Goal: Task Accomplishment & Management: Complete application form

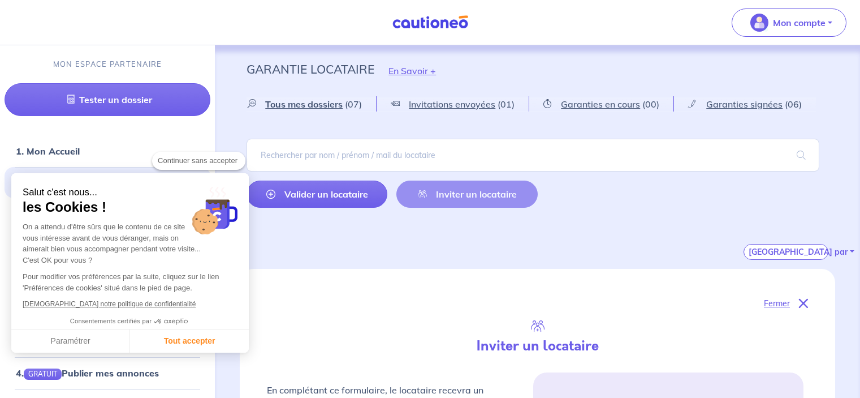
select select "FR"
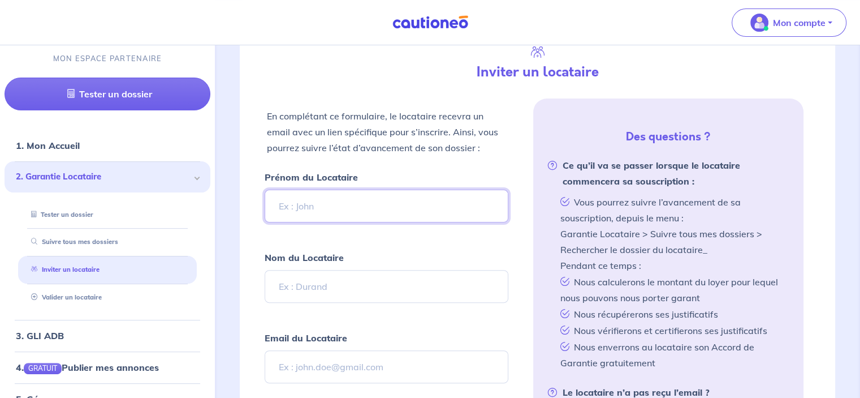
click at [347, 192] on input "Prénom du Locataire" at bounding box center [386, 205] width 243 height 33
type input "[PERSON_NAME]"
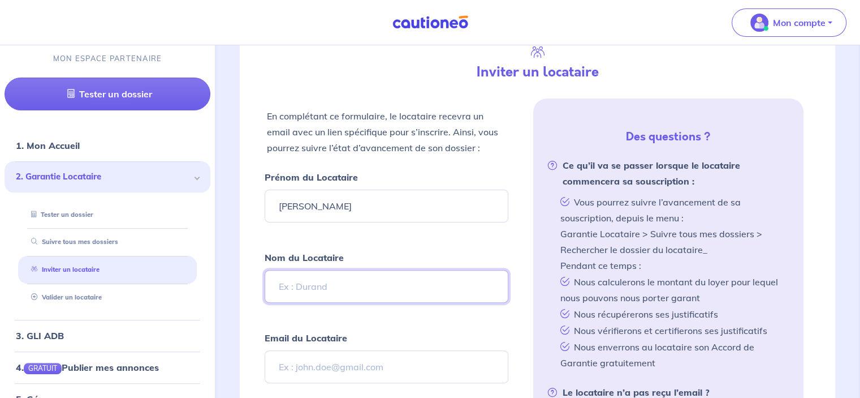
click at [290, 270] on input "Nom du Locataire" at bounding box center [386, 286] width 243 height 33
type input "BLANC"
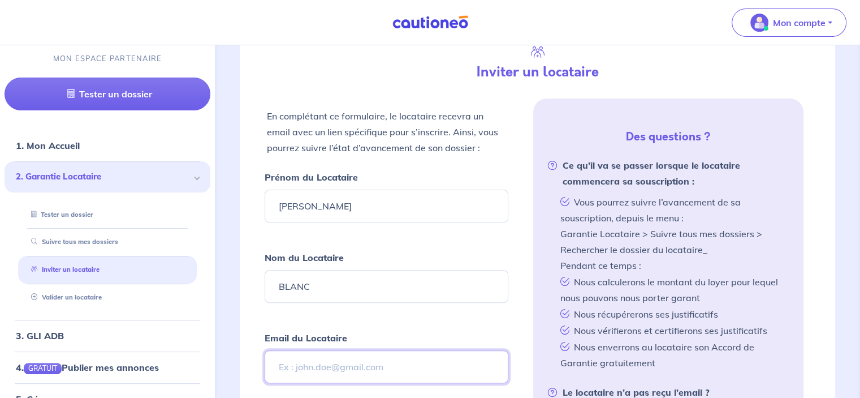
click at [340, 365] on input "Email du Locataire" at bounding box center [386, 366] width 243 height 33
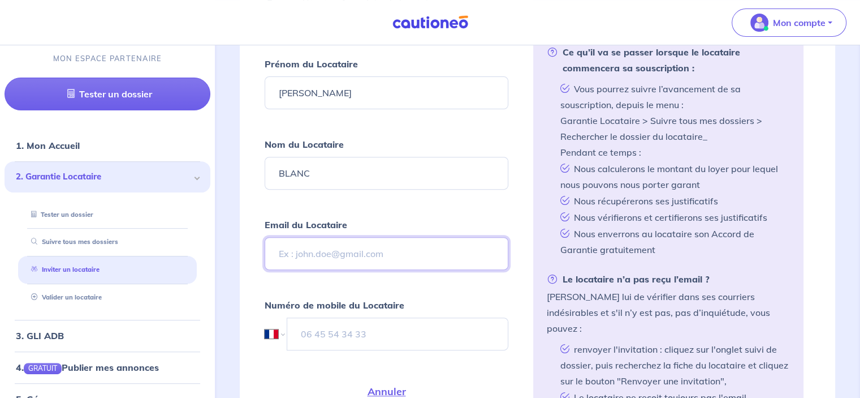
scroll to position [443, 0]
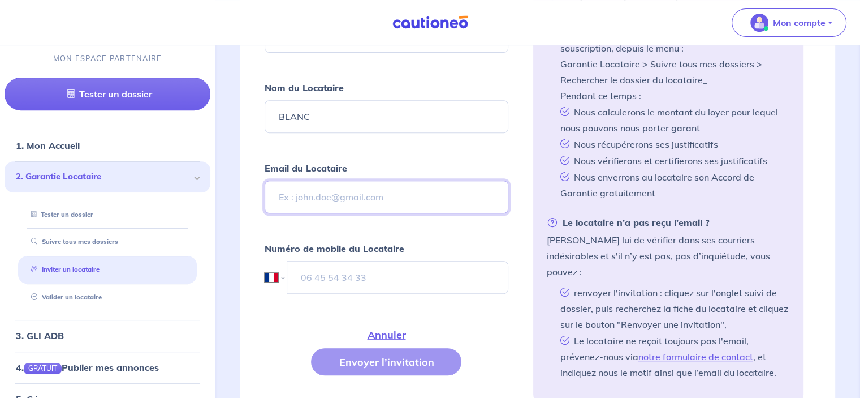
click at [334, 187] on input "Email du Locataire" at bounding box center [386, 196] width 243 height 33
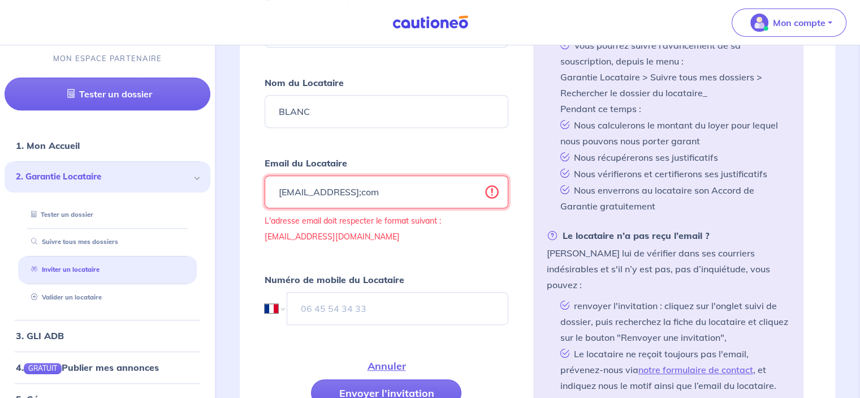
click at [396, 187] on input "[EMAIL_ADDRESS];com" at bounding box center [386, 191] width 243 height 33
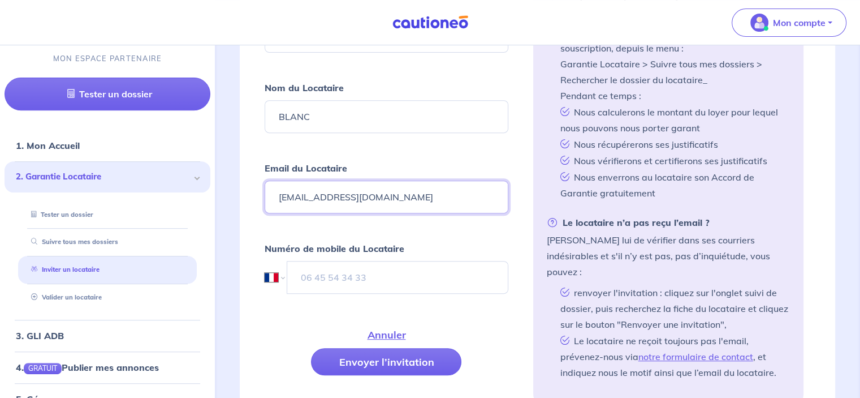
type input "[EMAIL_ADDRESS][DOMAIN_NAME]"
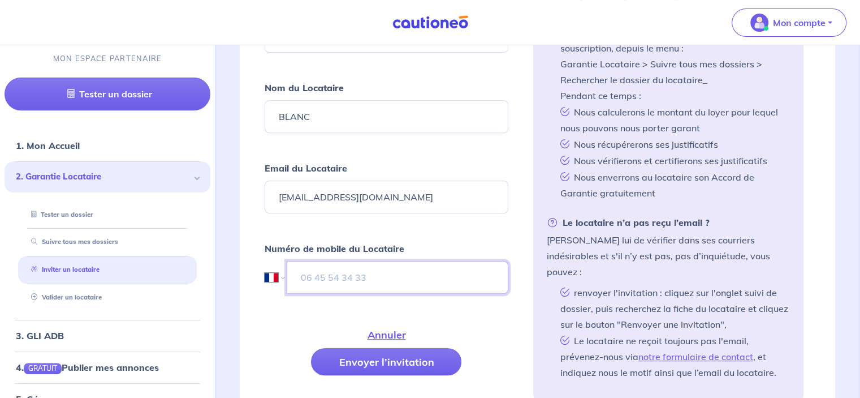
click at [393, 261] on input "tel" at bounding box center [397, 277] width 221 height 33
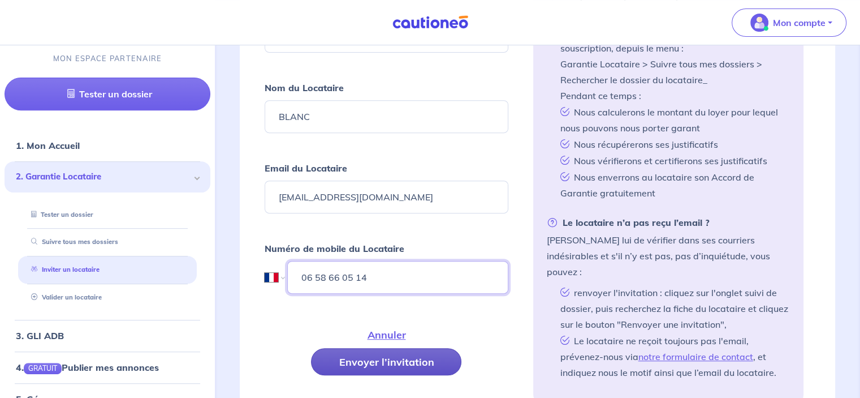
type input "06 58 66 05 14"
click at [404, 350] on button "Envoyer l’invitation" at bounding box center [386, 361] width 150 height 27
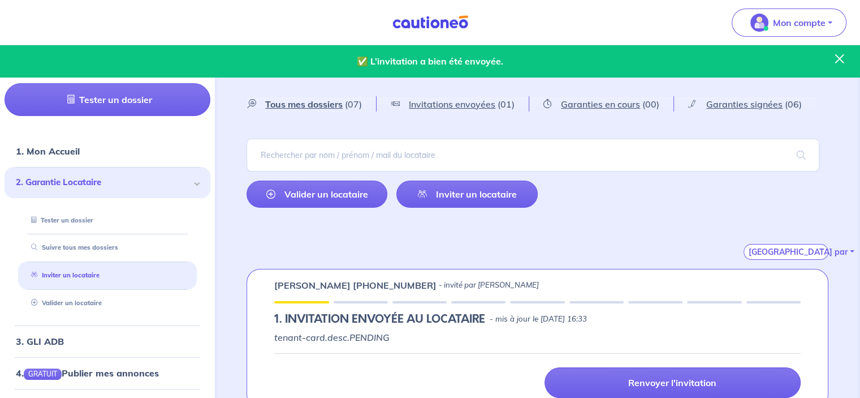
scroll to position [57, 0]
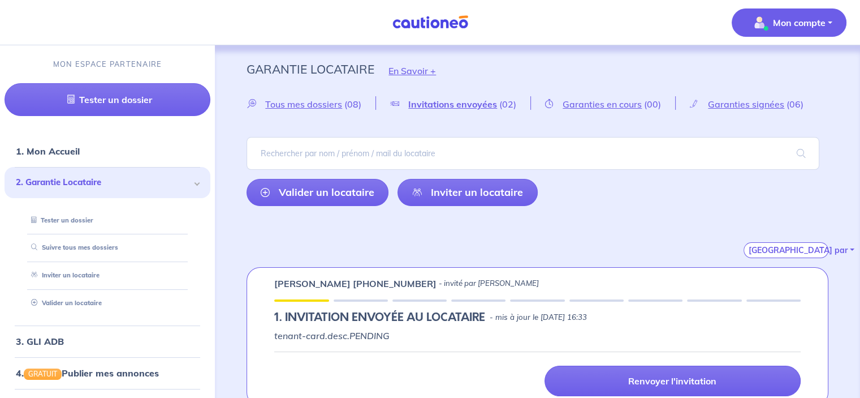
click at [785, 23] on p "Mon compte" at bounding box center [799, 23] width 53 height 14
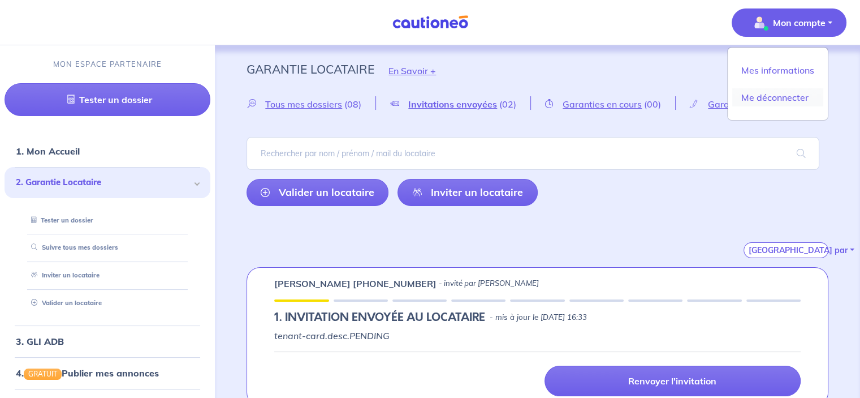
click at [770, 94] on link "Me déconnecter" at bounding box center [778, 97] width 91 height 18
